Goal: Task Accomplishment & Management: Manage account settings

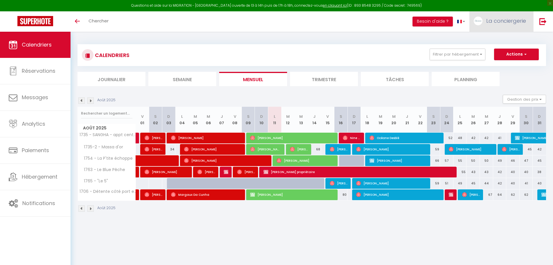
click at [489, 20] on span "La conciergerie" at bounding box center [507, 20] width 40 height 7
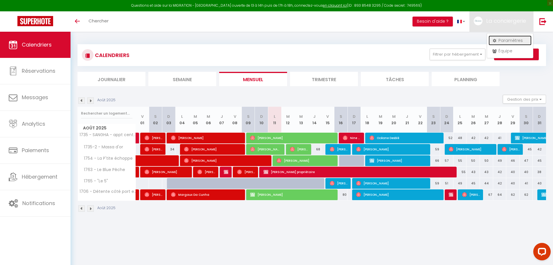
click at [522, 42] on link "Paramètres" at bounding box center [510, 40] width 43 height 10
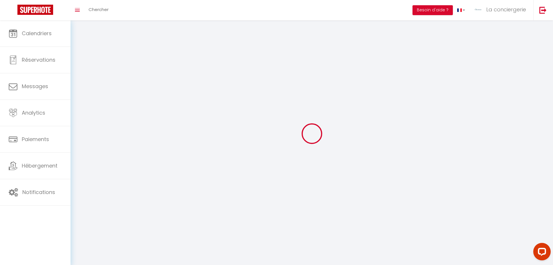
select select "28"
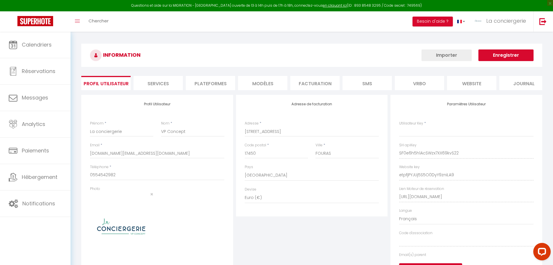
type input "SF0e6h5h1AcSWzx7XX69kvS22"
type input "etpfjPYJUj5S5O0DyY9zniLA9"
type input "[URL][DOMAIN_NAME]"
select select "fr"
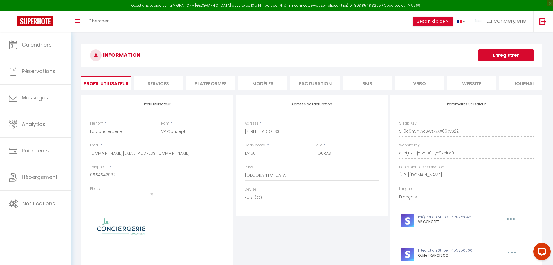
click at [215, 84] on li "Plateformes" at bounding box center [210, 83] width 49 height 14
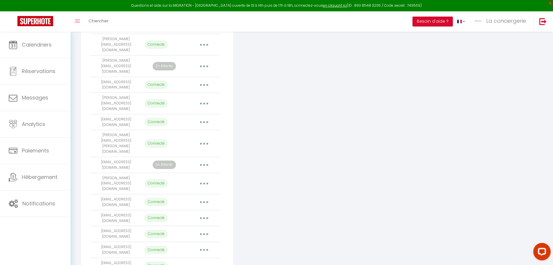
scroll to position [600, 0]
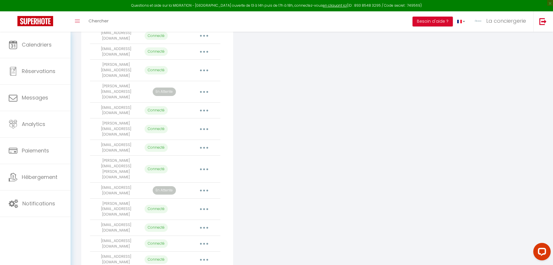
scroll to position [571, 0]
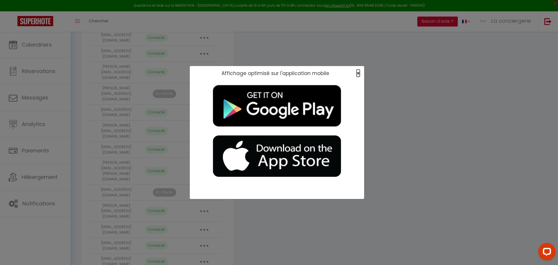
click at [358, 75] on span "×" at bounding box center [357, 72] width 3 height 7
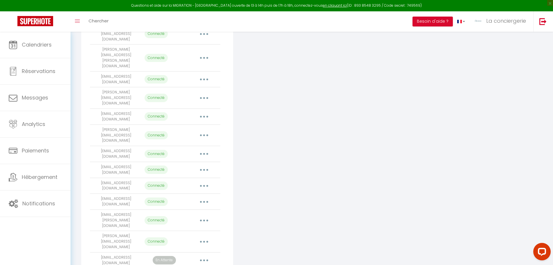
scroll to position [164, 0]
drag, startPoint x: 140, startPoint y: 205, endPoint x: 90, endPoint y: 207, distance: 50.0
click at [90, 250] on td "[EMAIL_ADDRESS][DOMAIN_NAME]" at bounding box center [116, 258] width 52 height 16
copy td "[EMAIL_ADDRESS][DOMAIN_NAME]"
click at [205, 254] on button "button" at bounding box center [204, 258] width 16 height 9
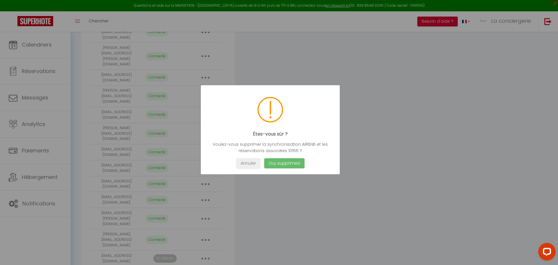
click at [283, 165] on button "Oui, supprimez!" at bounding box center [284, 163] width 40 height 10
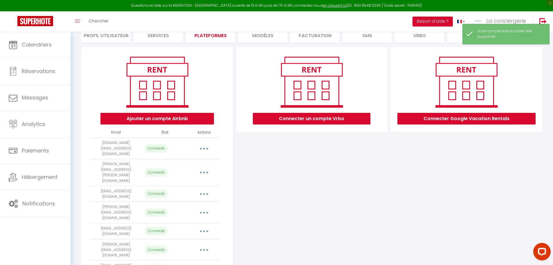
scroll to position [29, 0]
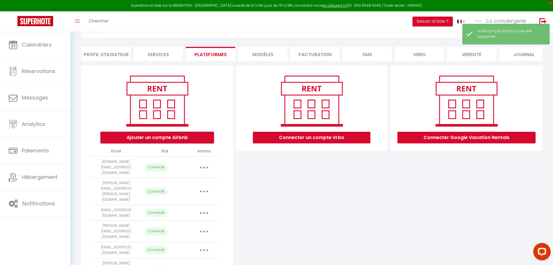
click at [163, 143] on button "Ajouter un compte Airbnb" at bounding box center [158, 138] width 114 height 12
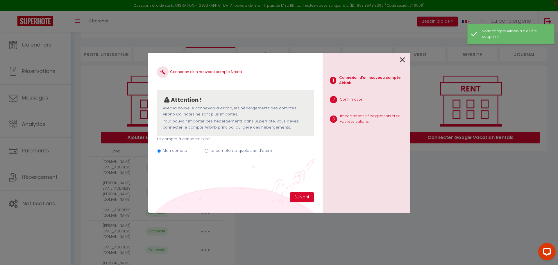
click at [239, 150] on label "Le compte de quelqu'un d'autre" at bounding box center [241, 151] width 62 height 6
click at [208, 150] on input "Le compte de quelqu'un d'autre" at bounding box center [207, 151] width 4 height 4
radio input "true"
radio input "false"
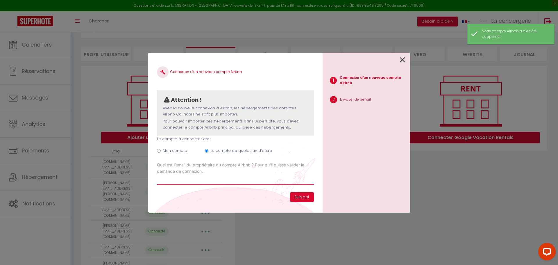
click at [212, 181] on input "Email connexion Airbnb" at bounding box center [235, 179] width 157 height 10
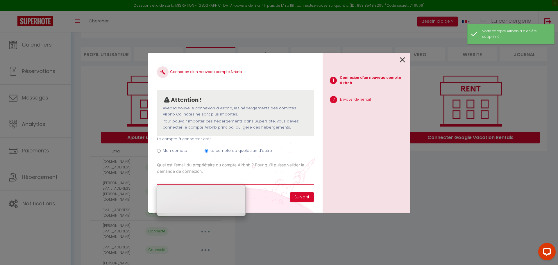
paste input "[EMAIL_ADDRESS][DOMAIN_NAME]"
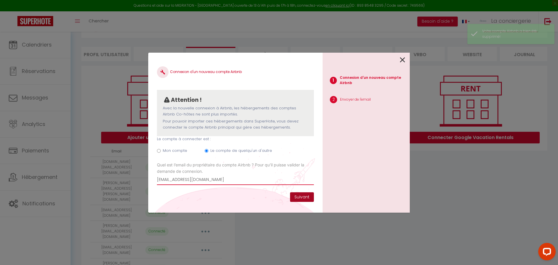
type input "[EMAIL_ADDRESS][DOMAIN_NAME]"
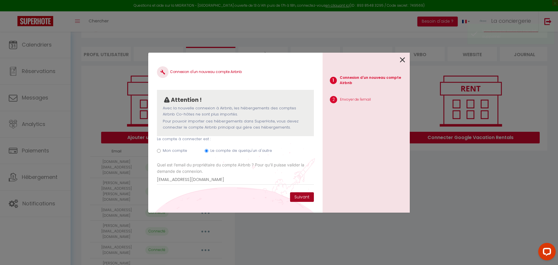
click at [304, 198] on button "Suivant" at bounding box center [302, 197] width 24 height 10
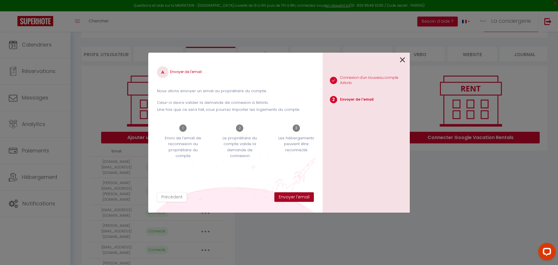
click at [304, 198] on button "Envoyer l'email" at bounding box center [294, 197] width 40 height 10
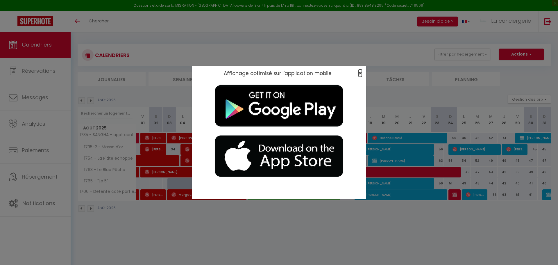
click at [359, 74] on span "×" at bounding box center [360, 72] width 3 height 7
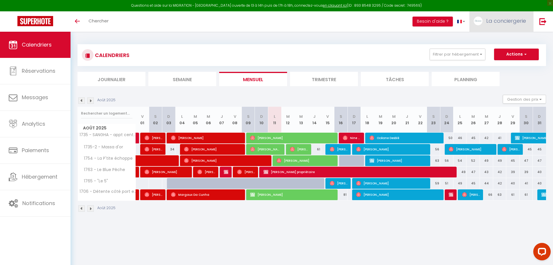
click at [508, 21] on span "La conciergerie" at bounding box center [507, 20] width 40 height 7
click at [507, 40] on link "Paramètres" at bounding box center [510, 40] width 43 height 10
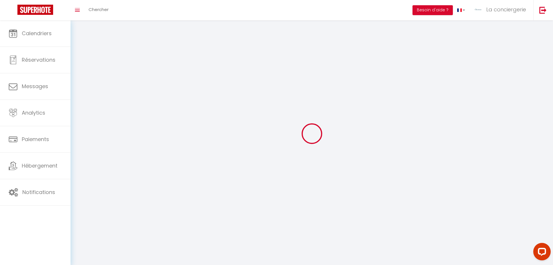
select select "28"
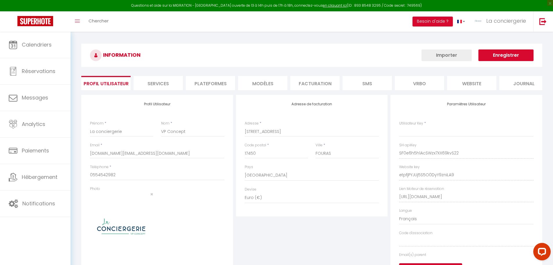
type input "SF0e6h5h1AcSWzx7XX69kvS22"
type input "etpfjPYJUj5S5O0DyY9zniLA9"
type input "[URL][DOMAIN_NAME]"
select select "fr"
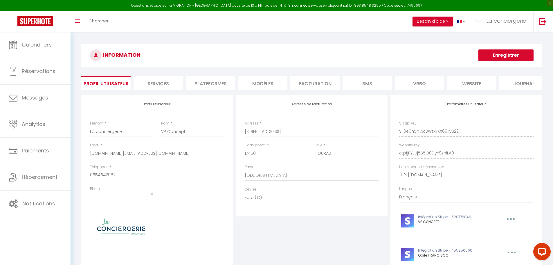
click at [207, 84] on li "Plateformes" at bounding box center [210, 83] width 49 height 14
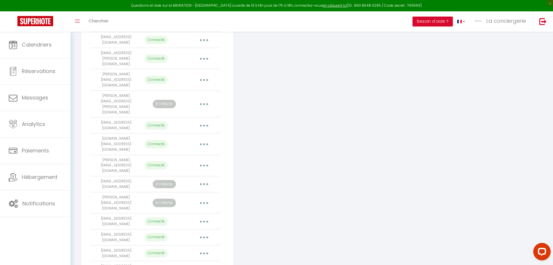
scroll to position [320, 0]
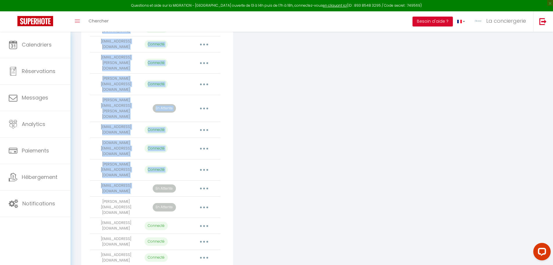
drag, startPoint x: 145, startPoint y: 111, endPoint x: 89, endPoint y: 111, distance: 56.1
click at [89, 111] on div "Ajouter un compte Airbnb Email État Actions vpconcept.sas@gmail.com Connecté Im…" at bounding box center [157, 230] width 152 height 911
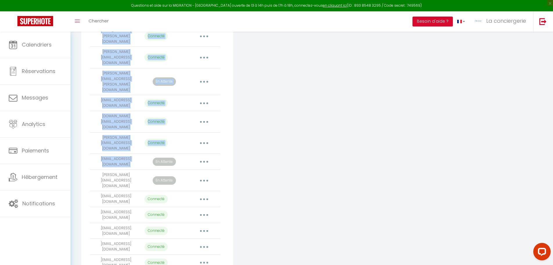
scroll to position [349, 0]
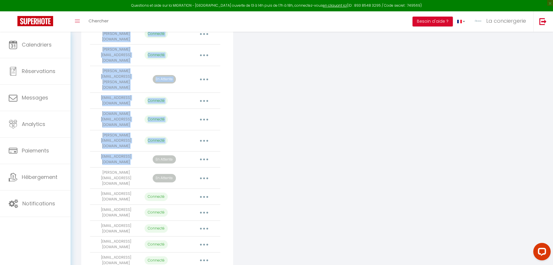
click at [138, 151] on td "[EMAIL_ADDRESS][DOMAIN_NAME]" at bounding box center [116, 159] width 52 height 16
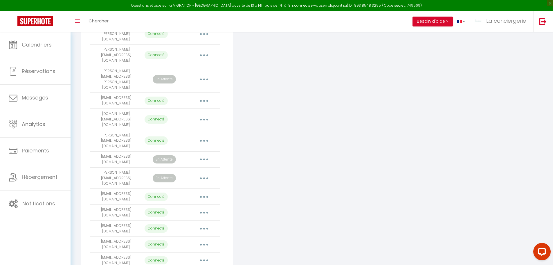
drag, startPoint x: 138, startPoint y: 82, endPoint x: 95, endPoint y: 84, distance: 43.0
click at [95, 151] on td "[EMAIL_ADDRESS][DOMAIN_NAME]" at bounding box center [116, 159] width 52 height 16
copy td "[EMAIL_ADDRESS][DOMAIN_NAME]"
click at [206, 155] on button "button" at bounding box center [204, 159] width 16 height 9
click at [186, 178] on link "Supprimer" at bounding box center [178, 183] width 64 height 10
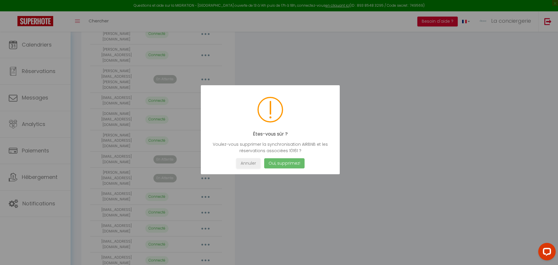
click at [298, 164] on button "Oui, supprimez!" at bounding box center [284, 163] width 40 height 10
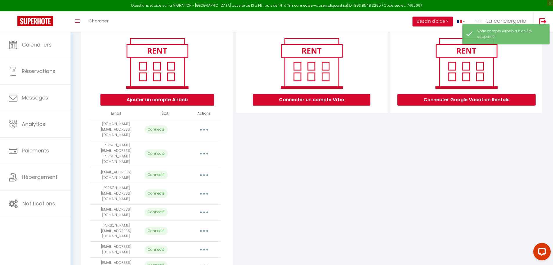
scroll to position [58, 0]
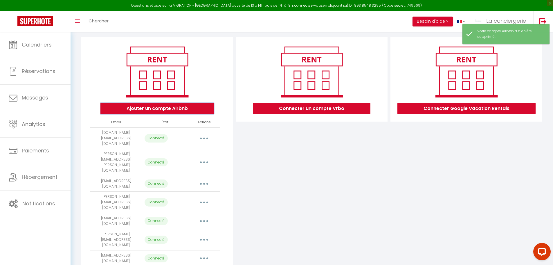
click at [176, 114] on button "Ajouter un compte Airbnb" at bounding box center [158, 109] width 114 height 12
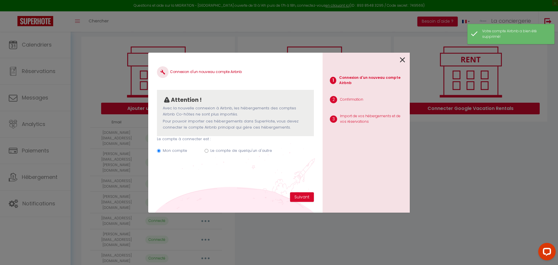
click at [256, 146] on div "Mon compte Le compte de quelqu'un d'autre" at bounding box center [235, 151] width 157 height 19
click at [255, 149] on label "Le compte de quelqu'un d'autre" at bounding box center [241, 151] width 62 height 6
click at [208, 149] on input "Le compte de quelqu'un d'autre" at bounding box center [207, 151] width 4 height 4
radio input "true"
radio input "false"
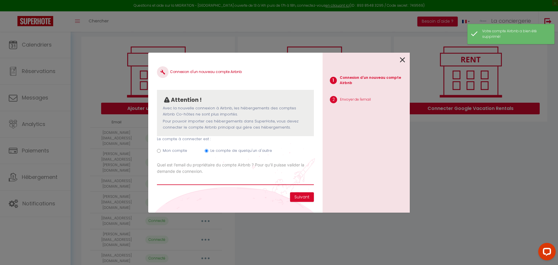
click at [216, 178] on input "Email connexion Airbnb" at bounding box center [235, 179] width 157 height 10
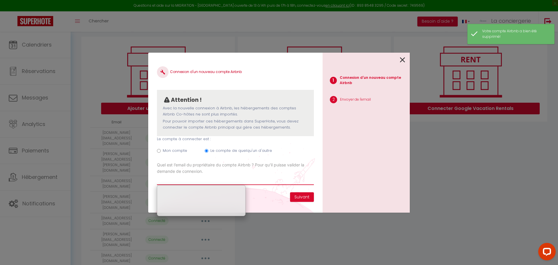
paste input "[EMAIL_ADDRESS][DOMAIN_NAME]"
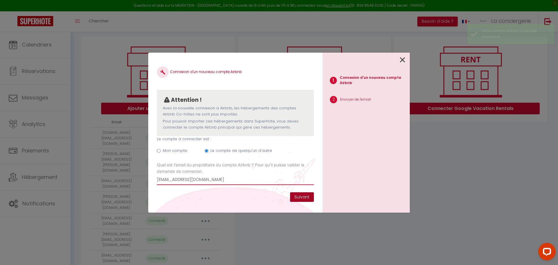
type input "[EMAIL_ADDRESS][DOMAIN_NAME]"
click at [300, 196] on button "Suivant" at bounding box center [302, 197] width 24 height 10
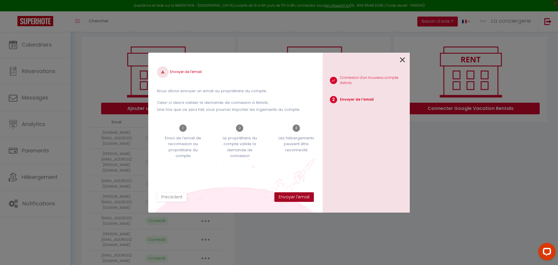
click at [300, 196] on button "Envoyer l'email" at bounding box center [294, 197] width 40 height 10
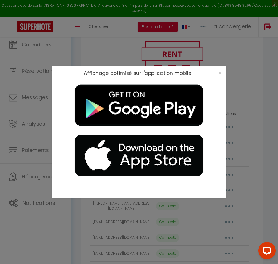
click at [223, 70] on div "×" at bounding box center [218, 73] width 15 height 6
click at [219, 75] on span "×" at bounding box center [220, 72] width 3 height 7
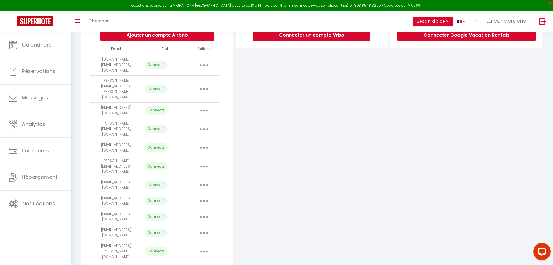
scroll to position [145, 0]
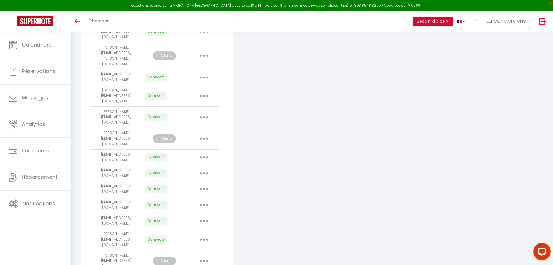
scroll to position [368, 0]
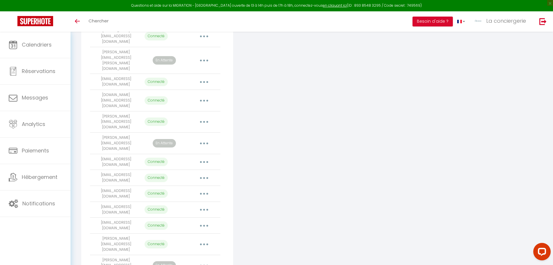
click at [348, 186] on div "Connecter un compte Vrbo" at bounding box center [312, 182] width 155 height 911
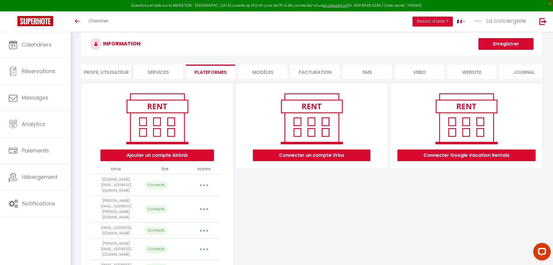
scroll to position [0, 0]
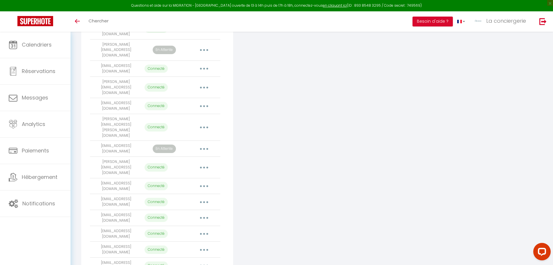
scroll to position [600, 0]
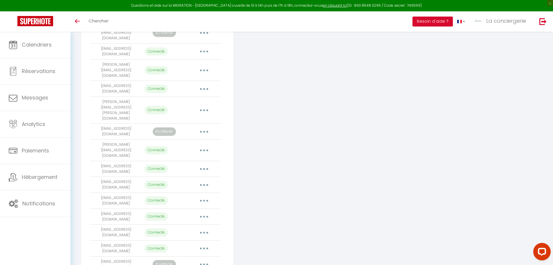
drag, startPoint x: 106, startPoint y: 97, endPoint x: 146, endPoint y: 97, distance: 40.4
click at [142, 224] on tr "olivier_425@hotmail.fr Connecté Importer les appartements Supprimer Reconnecter…" at bounding box center [155, 232] width 130 height 16
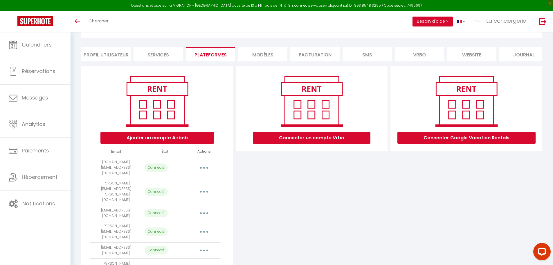
scroll to position [29, 0]
click at [459, 140] on button "Connecter Google Vacation Rentals" at bounding box center [467, 138] width 138 height 12
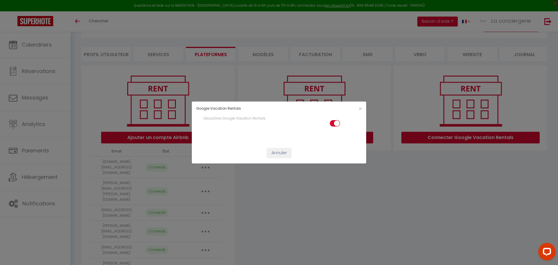
click at [331, 123] on input "checkbox" at bounding box center [335, 124] width 10 height 9
click at [335, 122] on input "checkbox" at bounding box center [335, 124] width 10 height 9
checkbox input "true"
click at [362, 108] on div "×" at bounding box center [337, 109] width 58 height 6
click at [279, 150] on button "Annuler" at bounding box center [279, 153] width 24 height 10
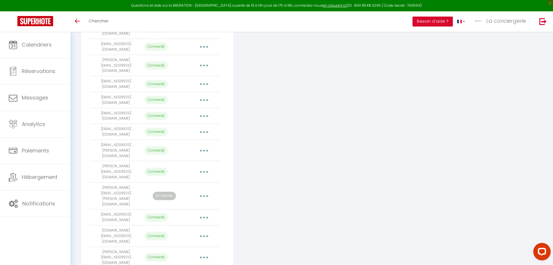
scroll to position [232, 0]
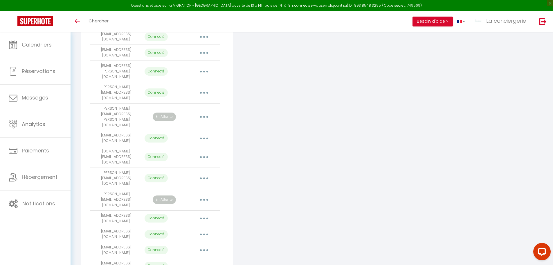
scroll to position [309, 0]
drag, startPoint x: 142, startPoint y: 119, endPoint x: 94, endPoint y: 117, distance: 48.3
click at [94, 191] on td "[PERSON_NAME][EMAIL_ADDRESS][DOMAIN_NAME]" at bounding box center [116, 201] width 52 height 21
copy td "[PERSON_NAME][EMAIL_ADDRESS][DOMAIN_NAME]"
click at [340, 148] on div "Connecter un compte Vrbo" at bounding box center [312, 240] width 155 height 911
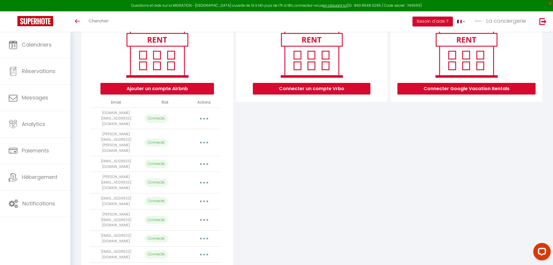
scroll to position [77, 0]
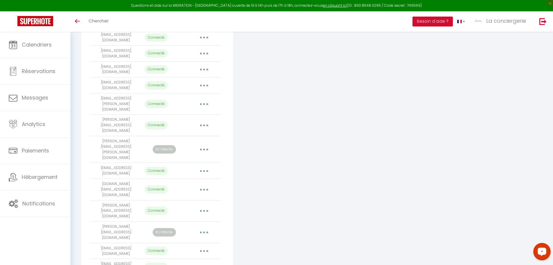
scroll to position [280, 0]
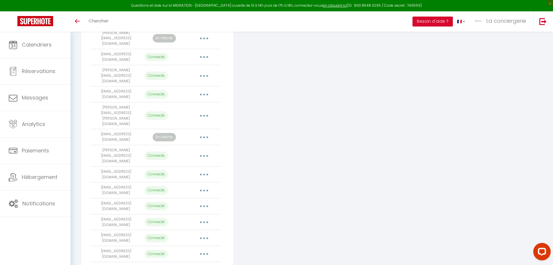
scroll to position [600, 0]
